Goal: Transaction & Acquisition: Book appointment/travel/reservation

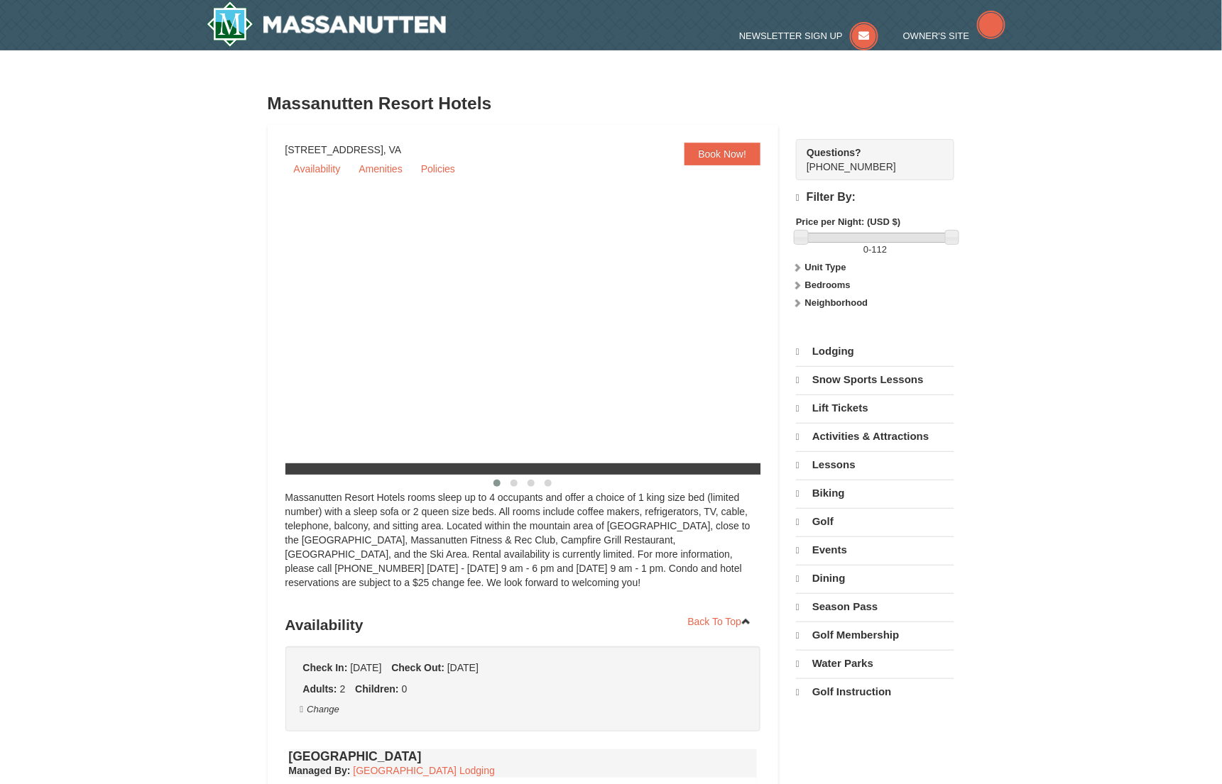
select select "9"
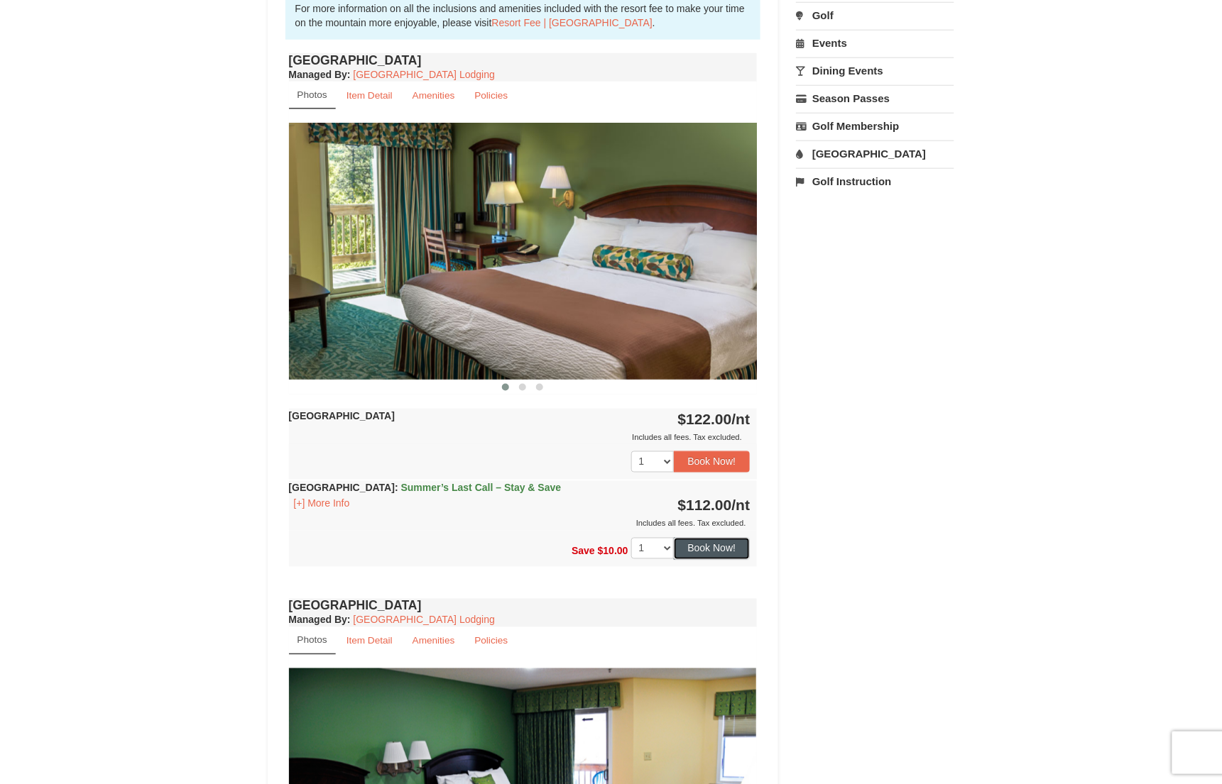
click at [741, 553] on button "Book Now!" at bounding box center [712, 548] width 77 height 21
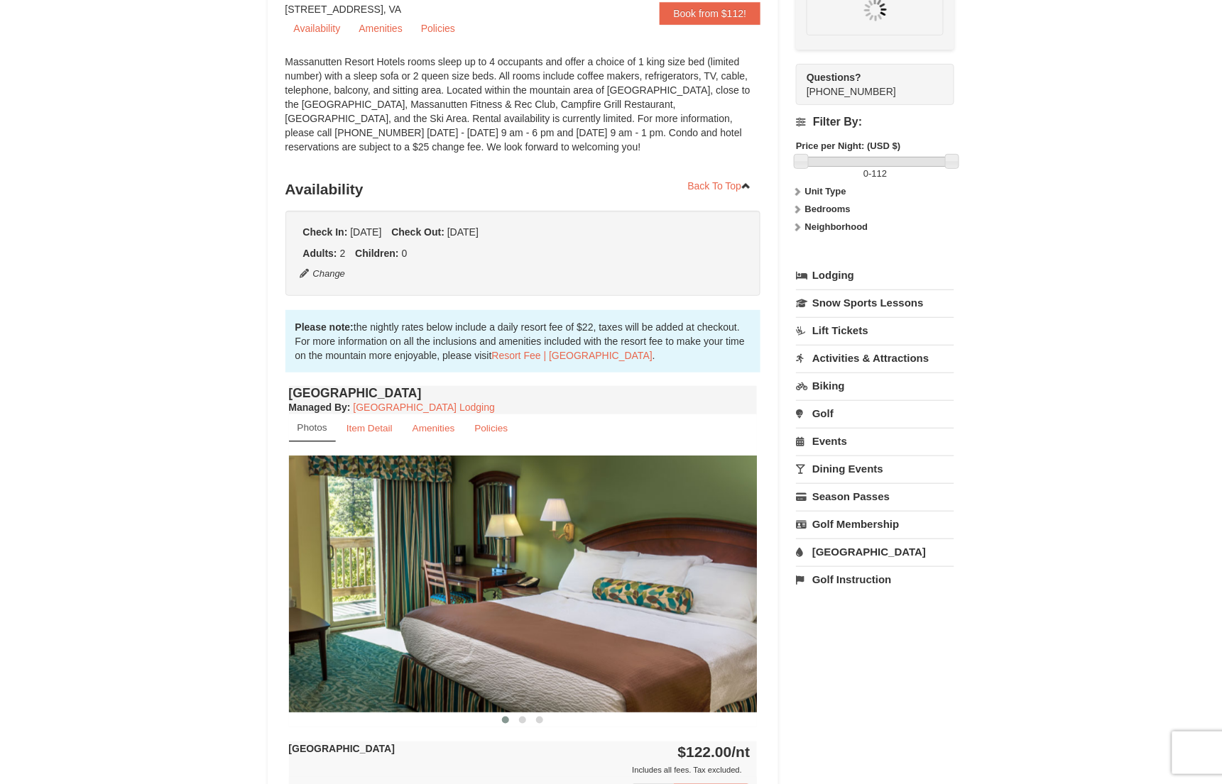
scroll to position [124, 0]
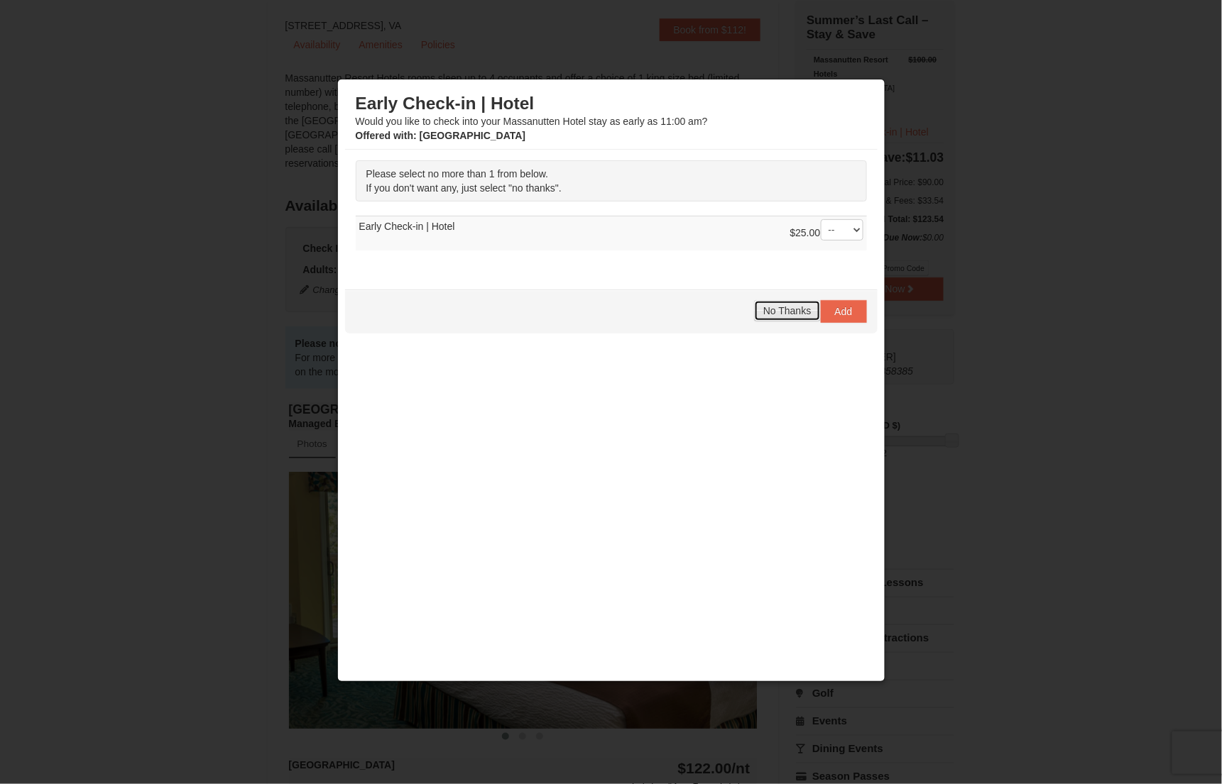
click at [788, 311] on span "No Thanks" at bounding box center [787, 310] width 48 height 11
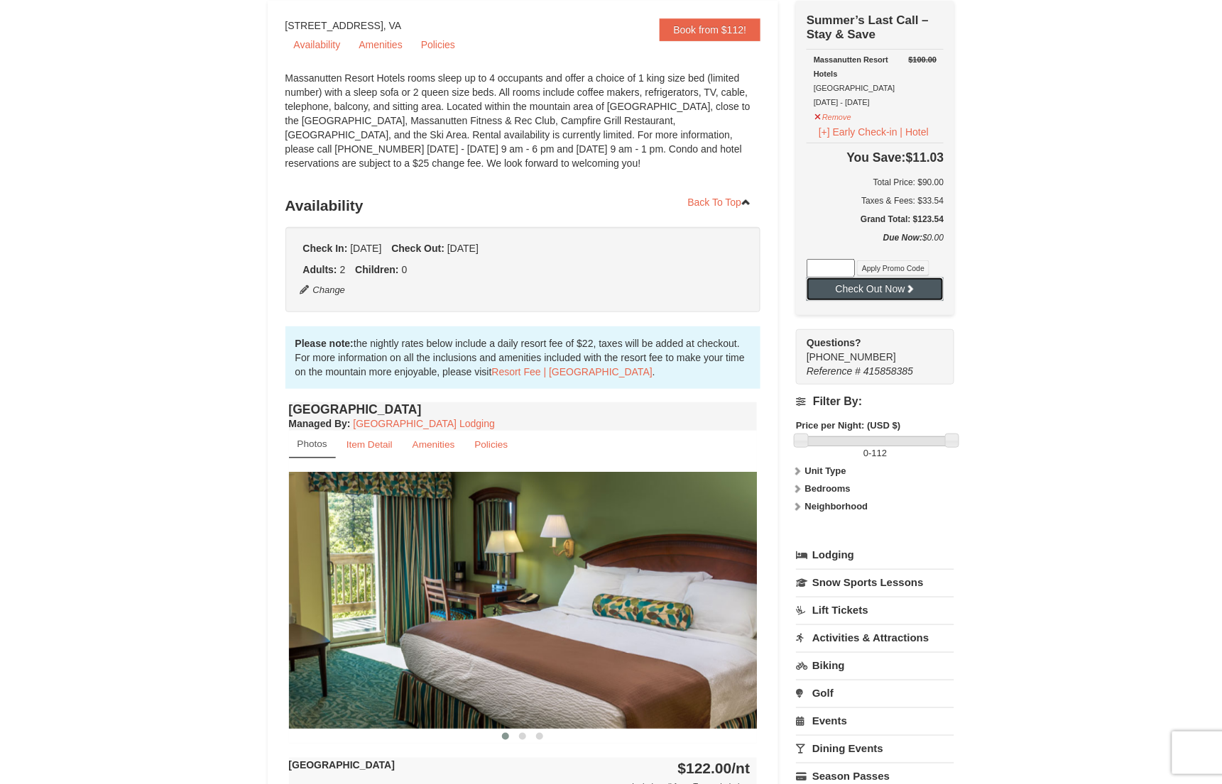
click at [892, 293] on button "Check Out Now" at bounding box center [874, 289] width 137 height 23
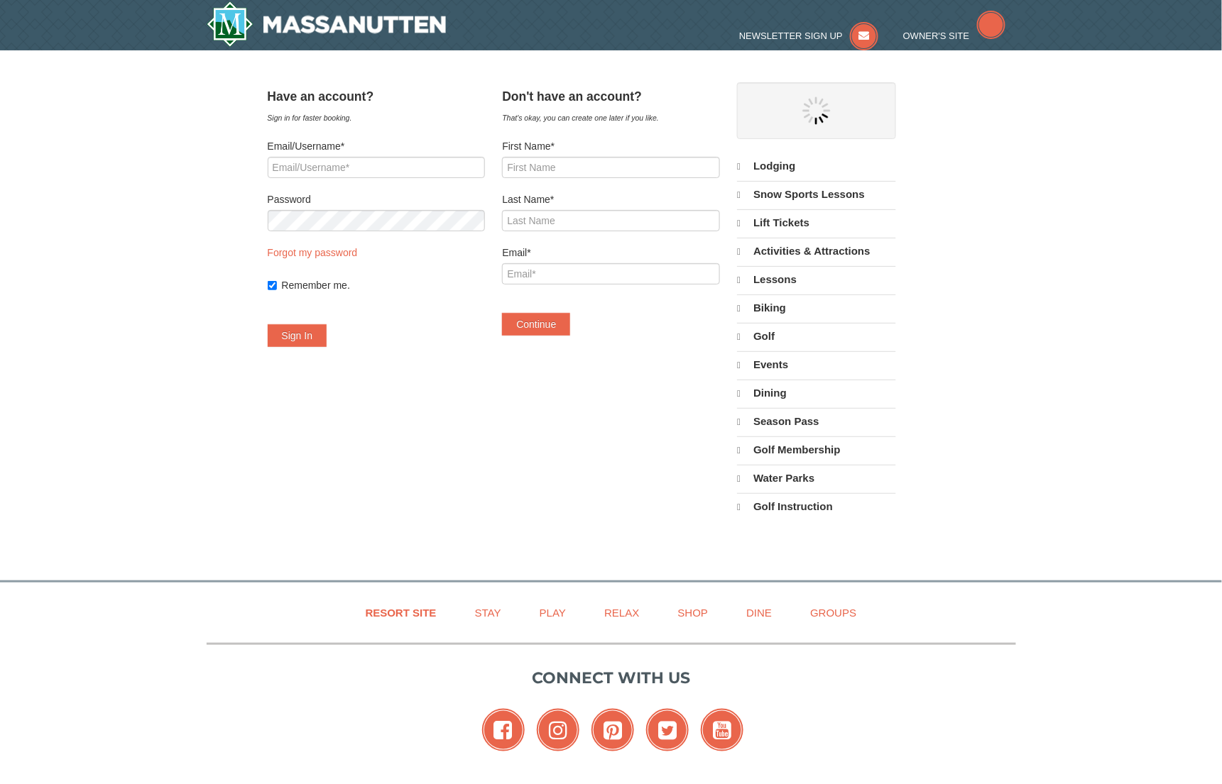
click at [664, 466] on div "Have an account? Sign in for faster booking. Email/Username* Password Forgot my…" at bounding box center [611, 308] width 687 height 452
click at [551, 218] on input "Last Name*" at bounding box center [610, 220] width 217 height 21
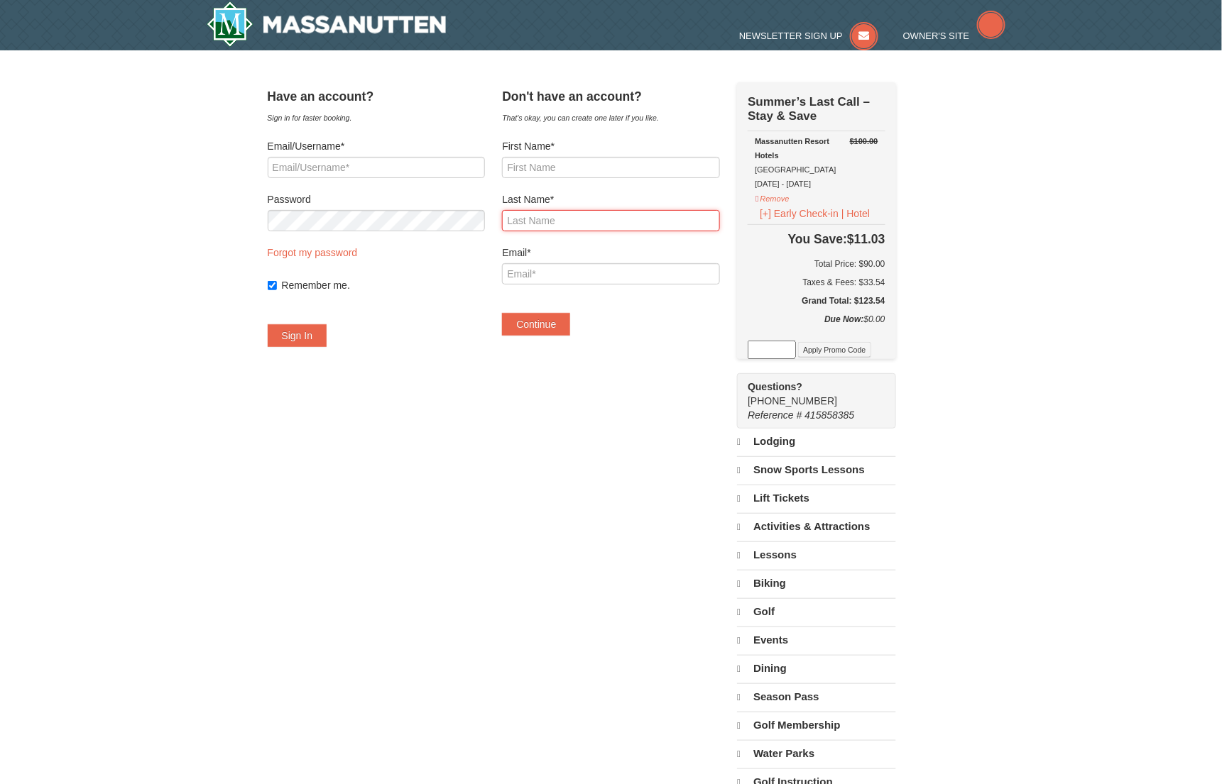
select select "9"
click at [1110, 239] on div "× Have an account? Sign in for faster booking. Email/Username* Password Forgot …" at bounding box center [611, 431] width 1222 height 763
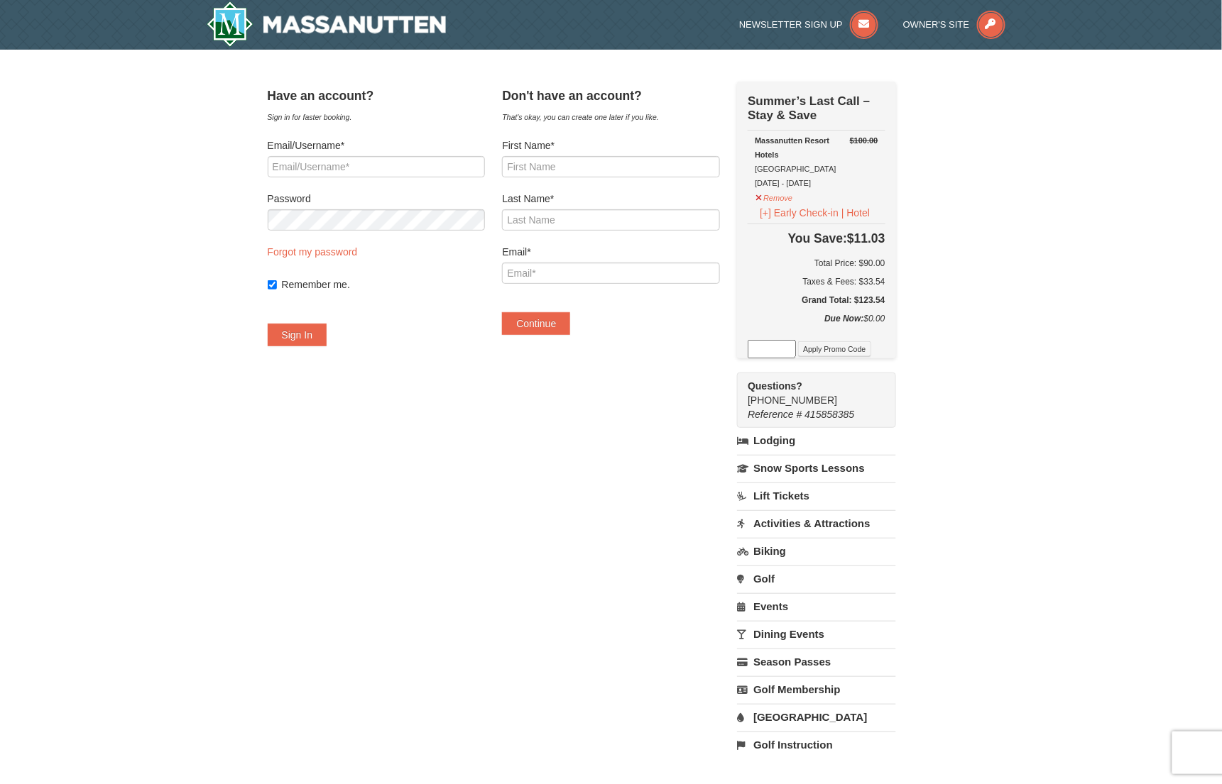
click at [885, 304] on h5 "Grand Total: $123.54" at bounding box center [816, 300] width 137 height 14
copy h5 "123.54"
click at [885, 263] on h6 "Total Price: $90.00" at bounding box center [816, 263] width 137 height 14
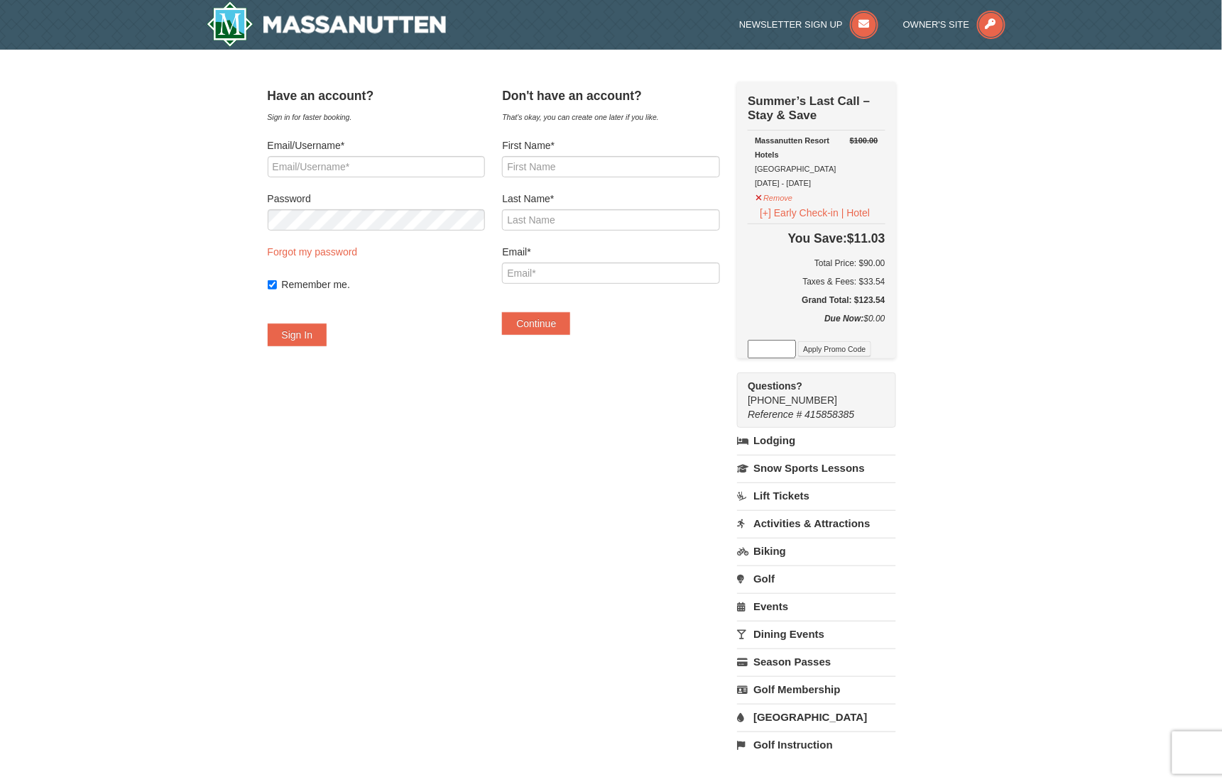
copy h6 "90.00"
click at [696, 263] on input "Email*" at bounding box center [610, 273] width 217 height 21
click at [532, 551] on div "Have an account? Sign in for faster booking. Email/Username* Password Forgot my…" at bounding box center [611, 427] width 687 height 691
